Goal: Check status: Check status

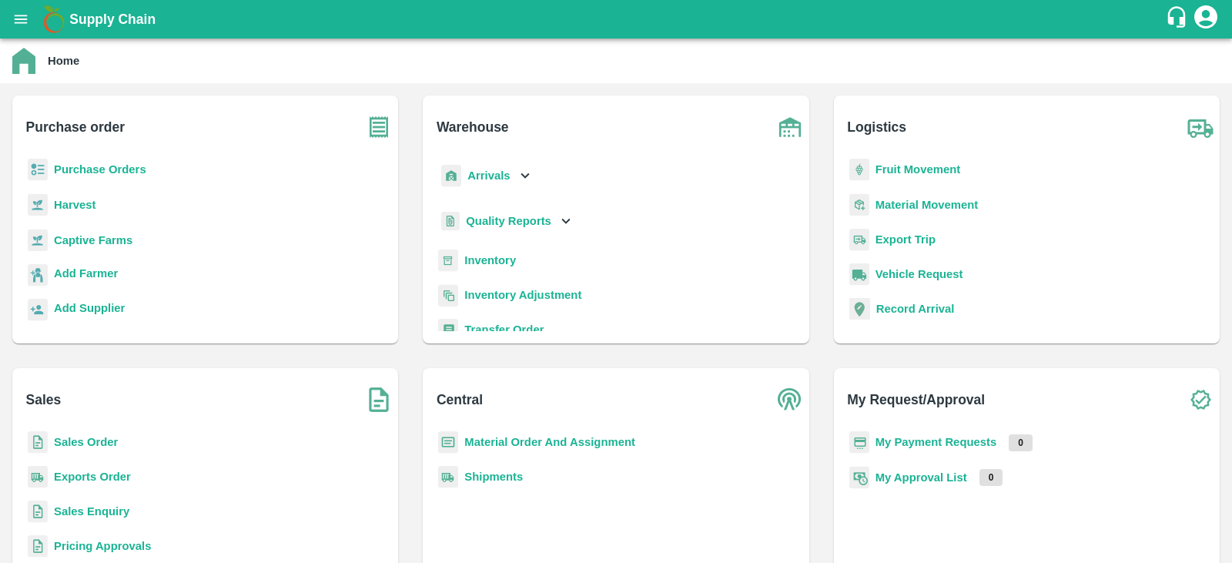
scroll to position [8, 0]
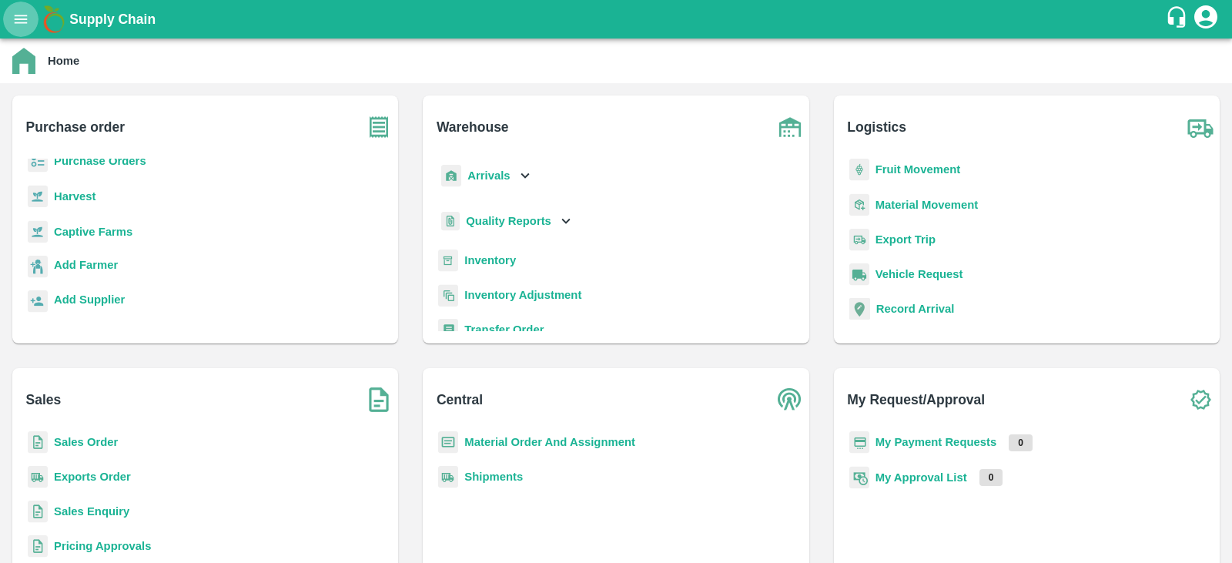
click at [10, 17] on button "open drawer" at bounding box center [20, 19] width 35 height 35
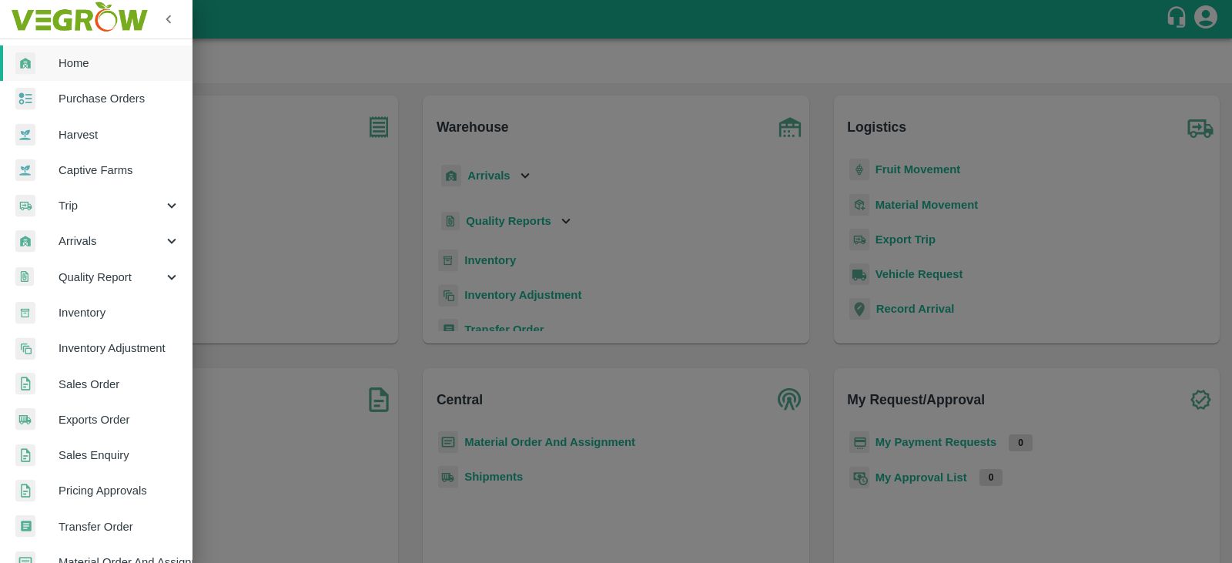
click at [91, 385] on span "Sales Order" at bounding box center [120, 384] width 122 height 17
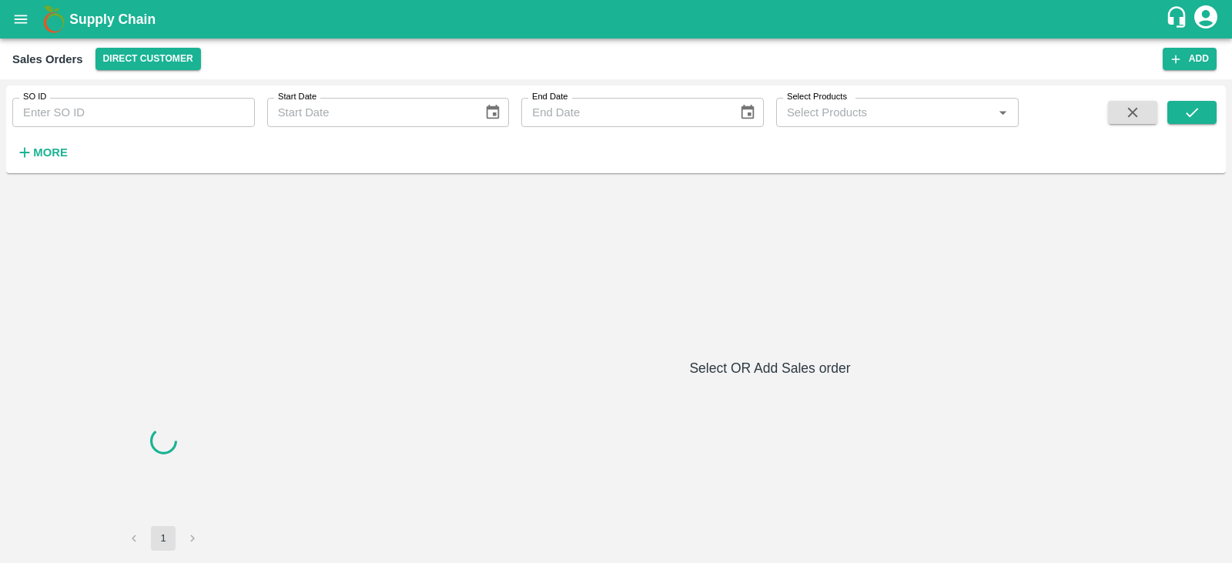
click at [112, 109] on input "SO ID" at bounding box center [133, 112] width 243 height 29
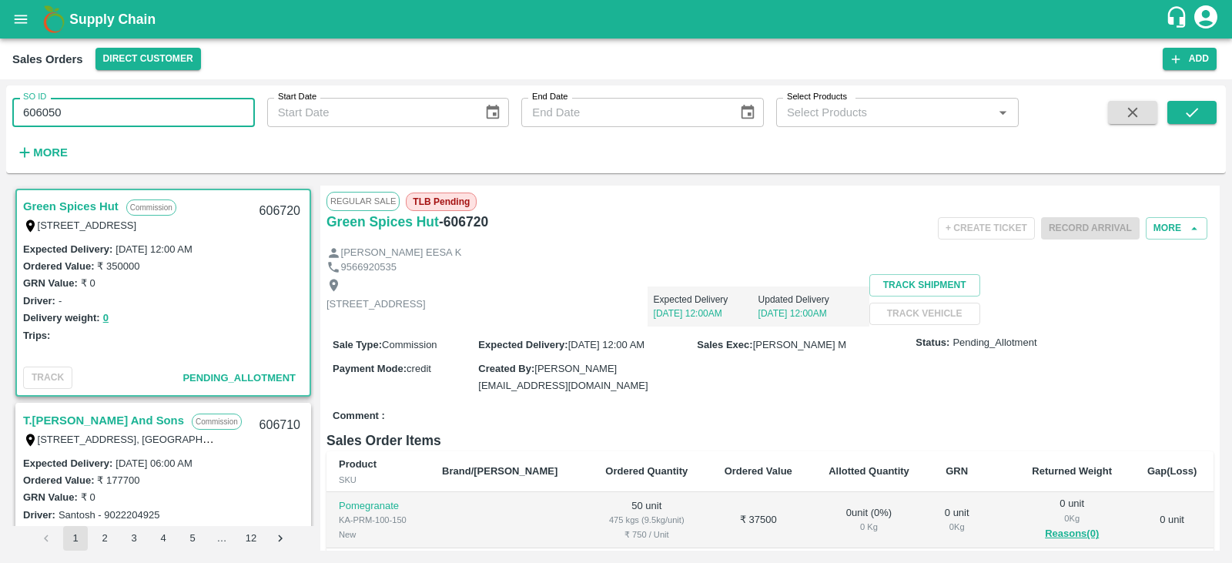
type input "606050"
click at [1200, 96] on div "SO ID 606050 SO ID Start Date Start Date End Date End Date Select Products Sele…" at bounding box center [616, 129] width 1220 height 75
click at [1200, 105] on icon "submit" at bounding box center [1191, 112] width 17 height 17
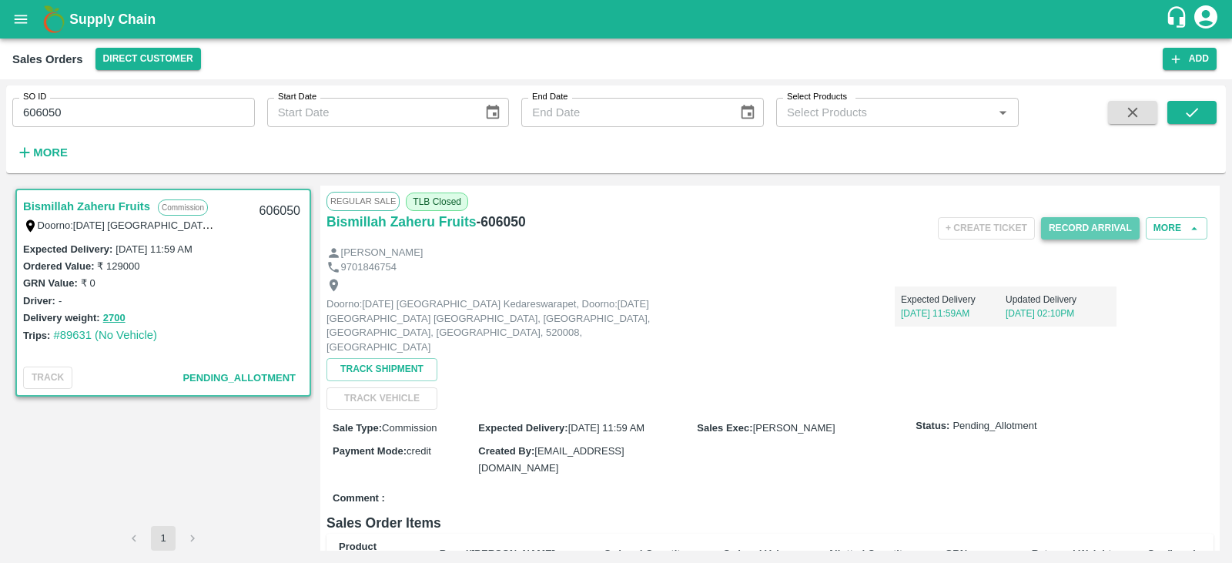
click at [1093, 232] on button "Record Arrival" at bounding box center [1090, 228] width 99 height 22
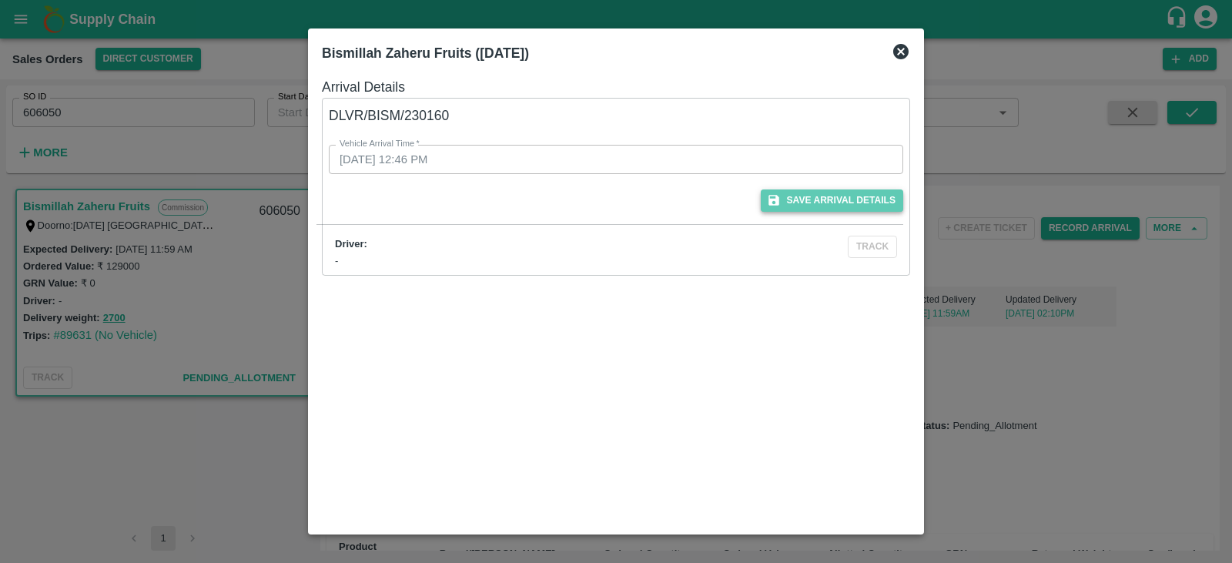
click at [806, 202] on button "Save Arrival Details" at bounding box center [832, 200] width 142 height 22
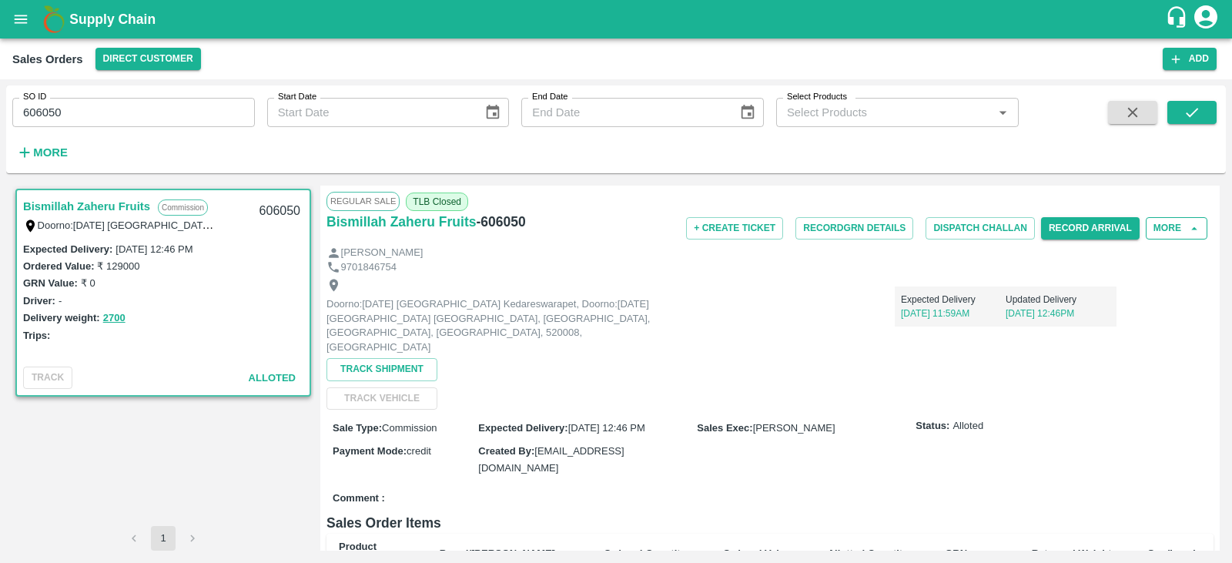
click at [1199, 233] on button "More" at bounding box center [1177, 228] width 62 height 22
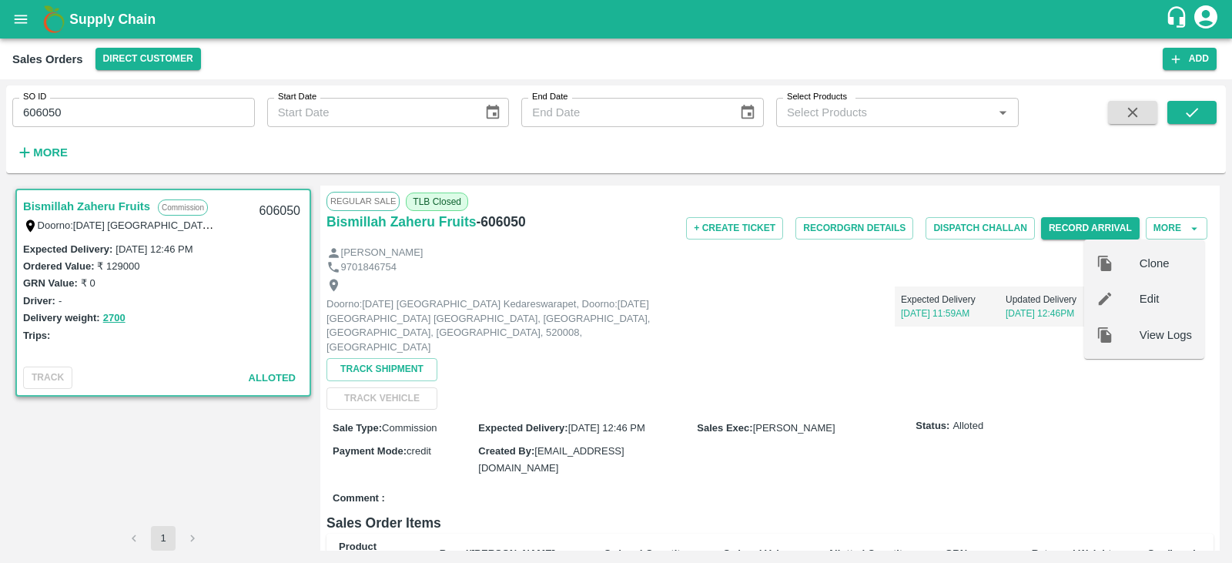
click at [976, 274] on div "Expected Delivery [DATE] 11:59AM Updated Delivery [DATE] 12:46PM" at bounding box center [894, 300] width 443 height 52
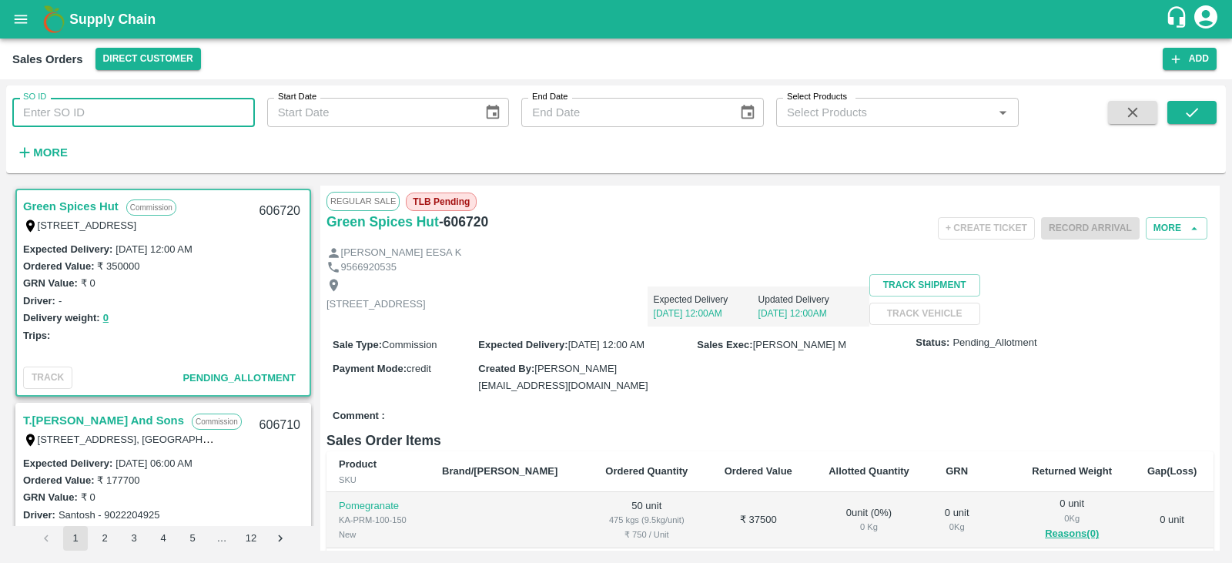
click at [169, 109] on input "SO ID" at bounding box center [133, 112] width 243 height 29
type input "606050"
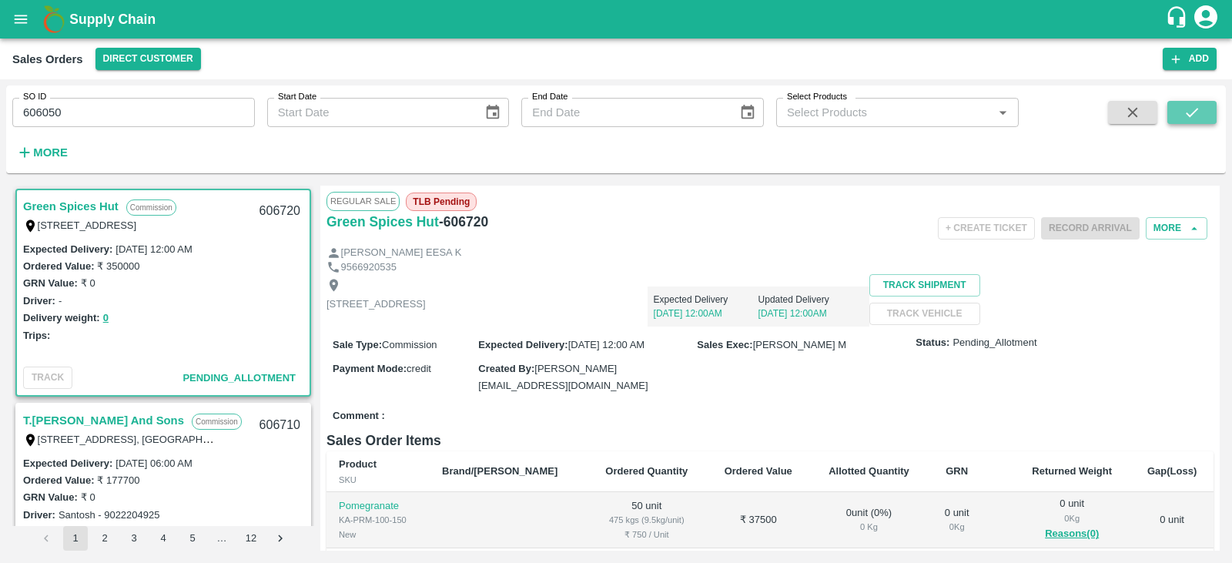
click at [1185, 120] on icon "submit" at bounding box center [1191, 112] width 17 height 17
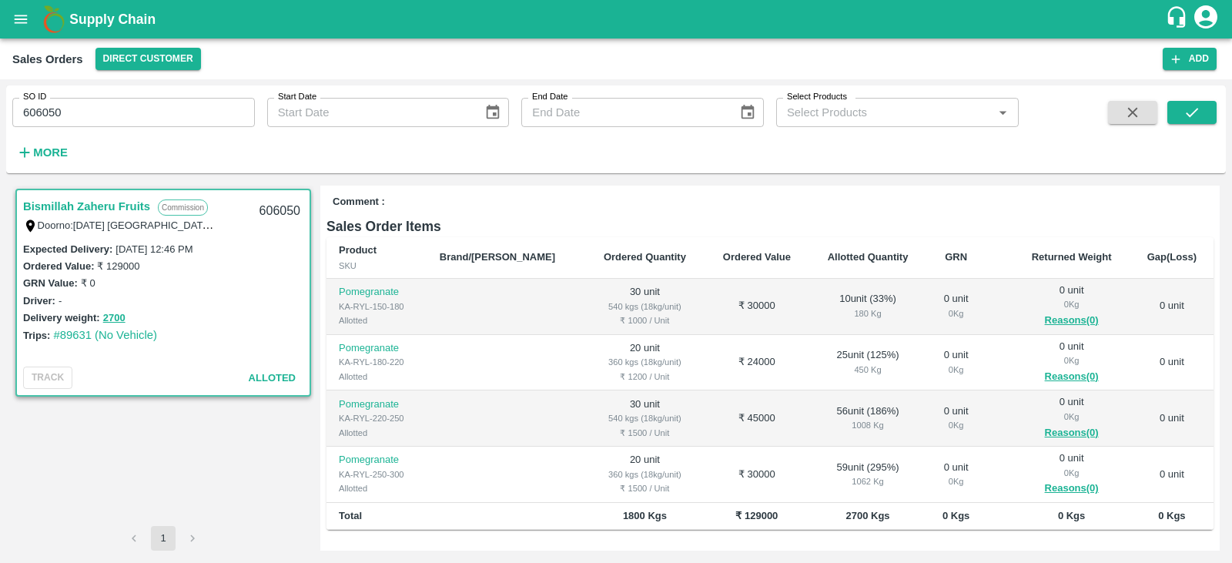
scroll to position [267, 0]
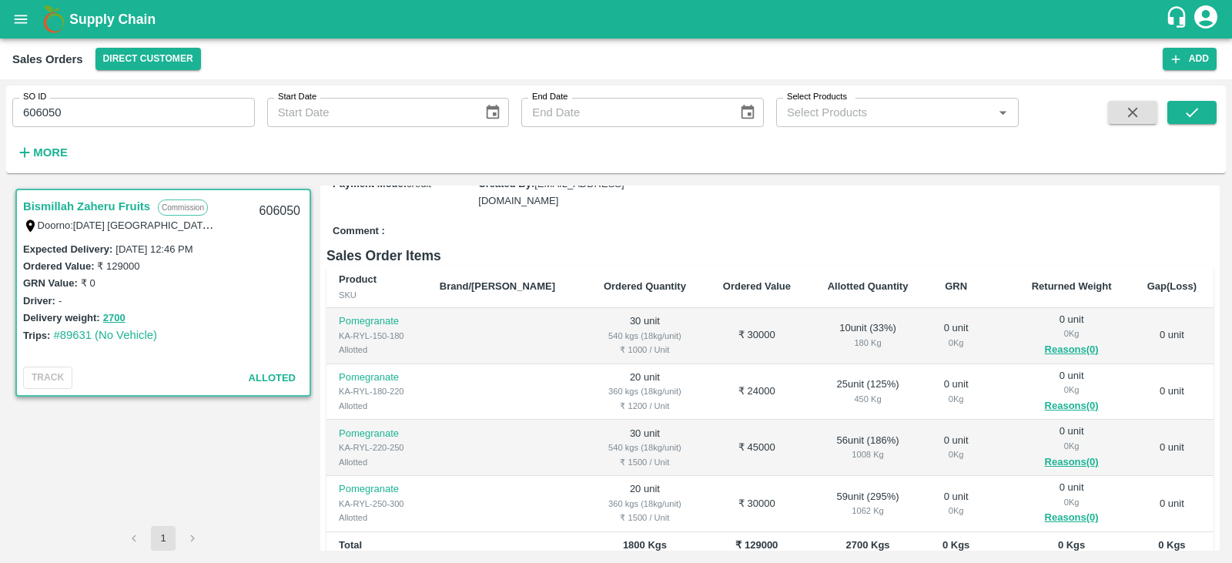
click at [200, 467] on div "Bismillah Zaheru Fruits Commission Doorno:18-1-55 Mangamarket Kedareswarapet, D…" at bounding box center [163, 356] width 302 height 340
click at [715, 245] on h6 "Sales Order Items" at bounding box center [769, 256] width 887 height 22
